Goal: Navigation & Orientation: Find specific page/section

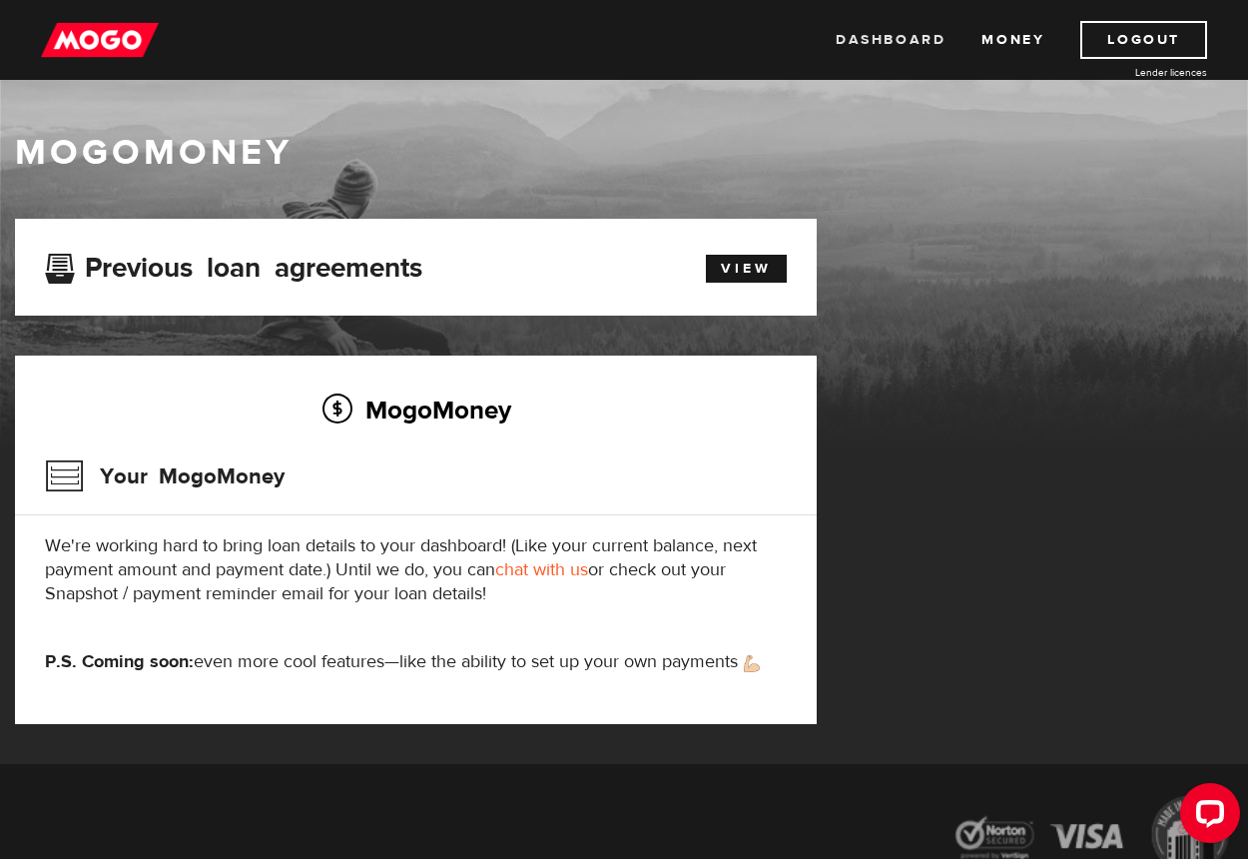
click at [895, 41] on link "Dashboard" at bounding box center [891, 40] width 110 height 38
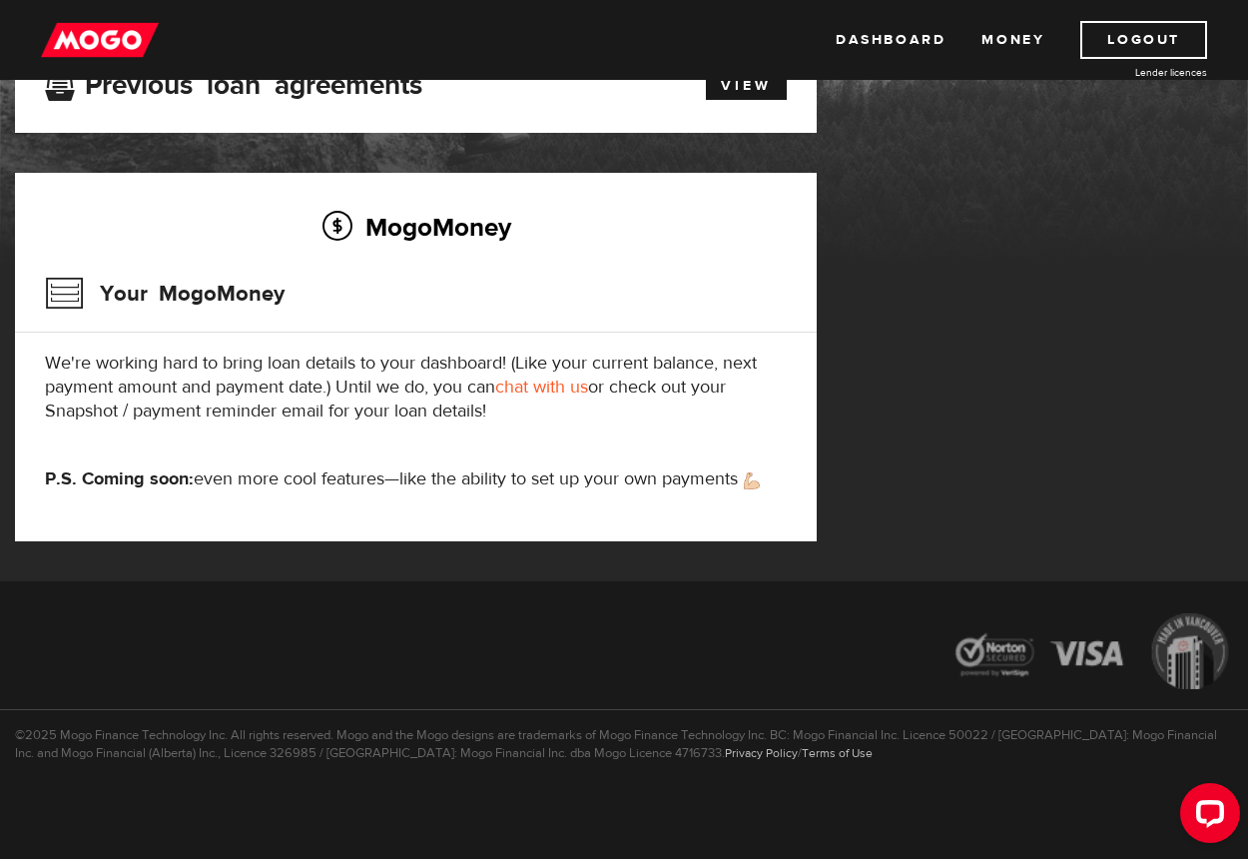
scroll to position [83, 0]
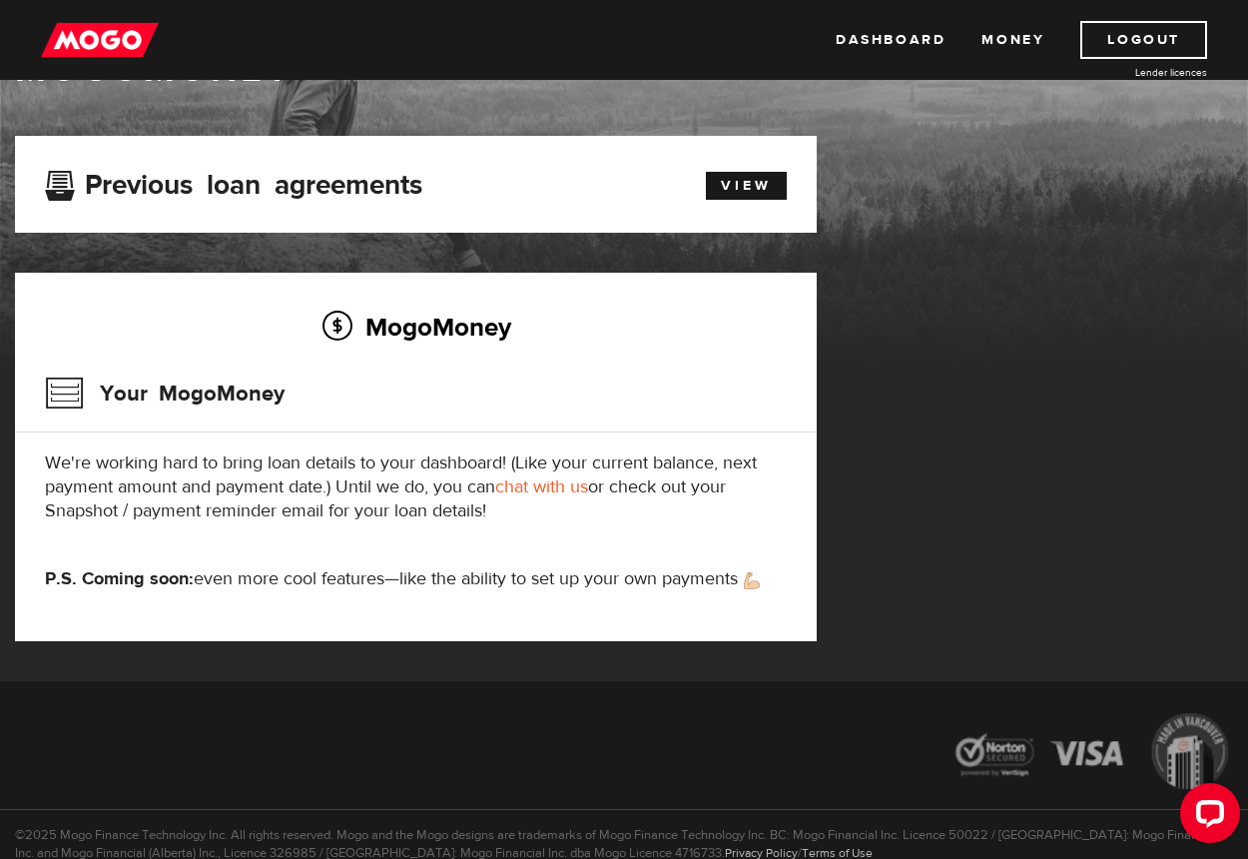
click at [1189, 806] on button "Open LiveChat chat widget" at bounding box center [1210, 813] width 60 height 60
drag, startPoint x: 1236, startPoint y: 802, endPoint x: 1185, endPoint y: 821, distance: 54.3
click at [1185, 821] on button "Open LiveChat chat widget" at bounding box center [1210, 813] width 60 height 60
